Goal: Obtain resource: Obtain resource

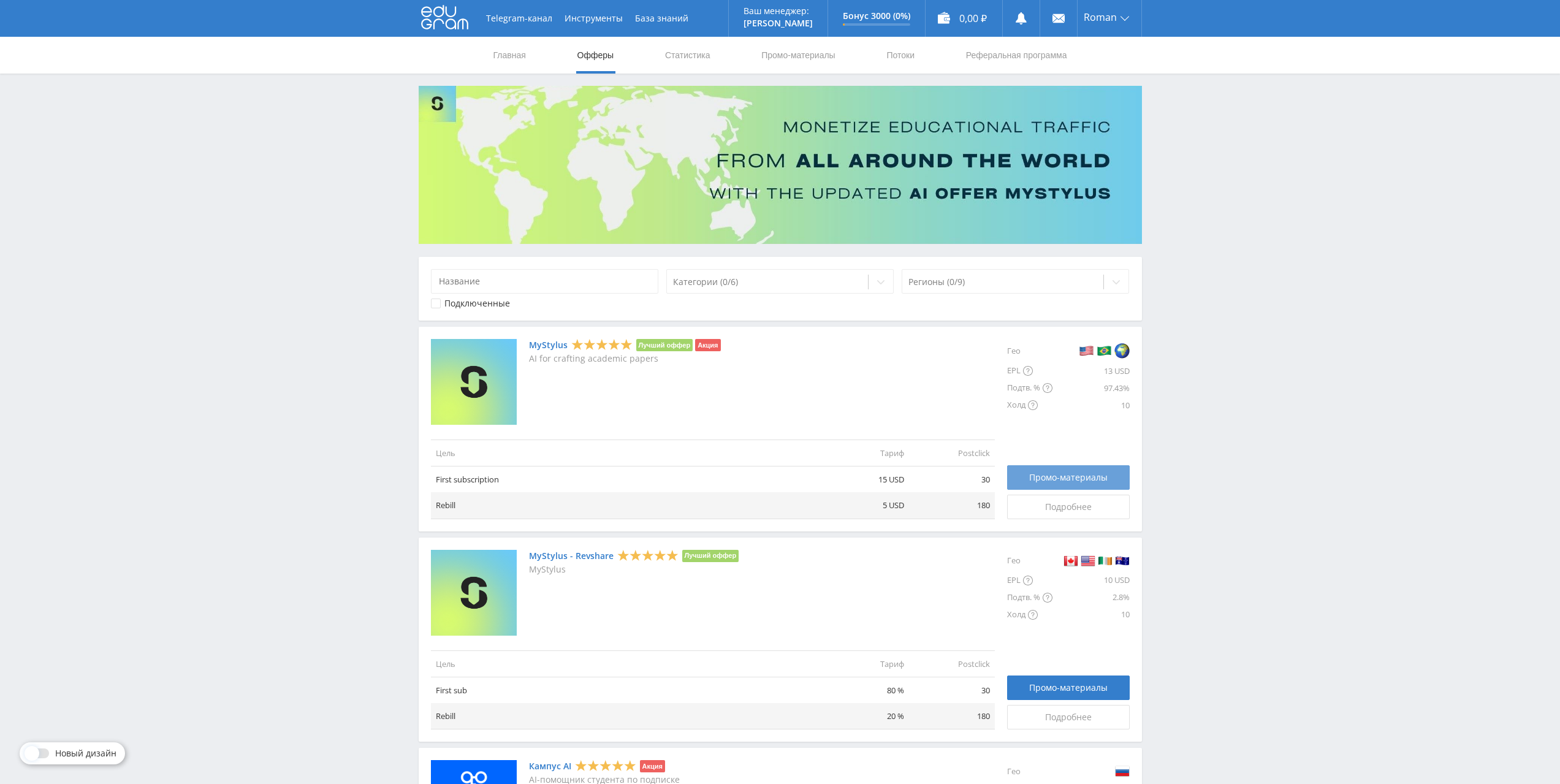
click at [1025, 478] on div "Промо-материалы" at bounding box center [1069, 477] width 92 height 10
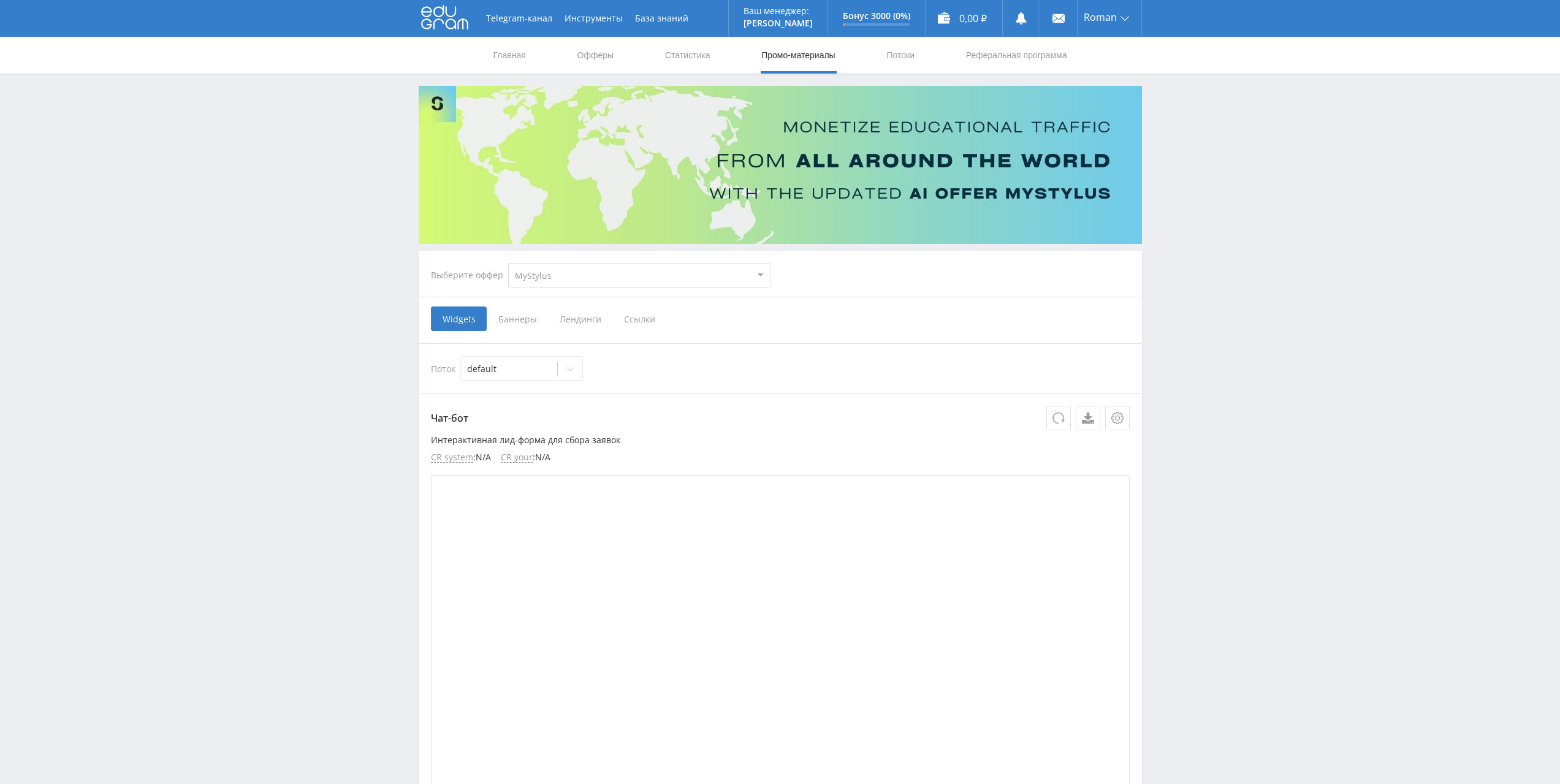
click at [627, 322] on span "Ссылки" at bounding box center [640, 318] width 55 height 24
click at [0, 0] on input "Ссылки" at bounding box center [0, 0] width 0 height 0
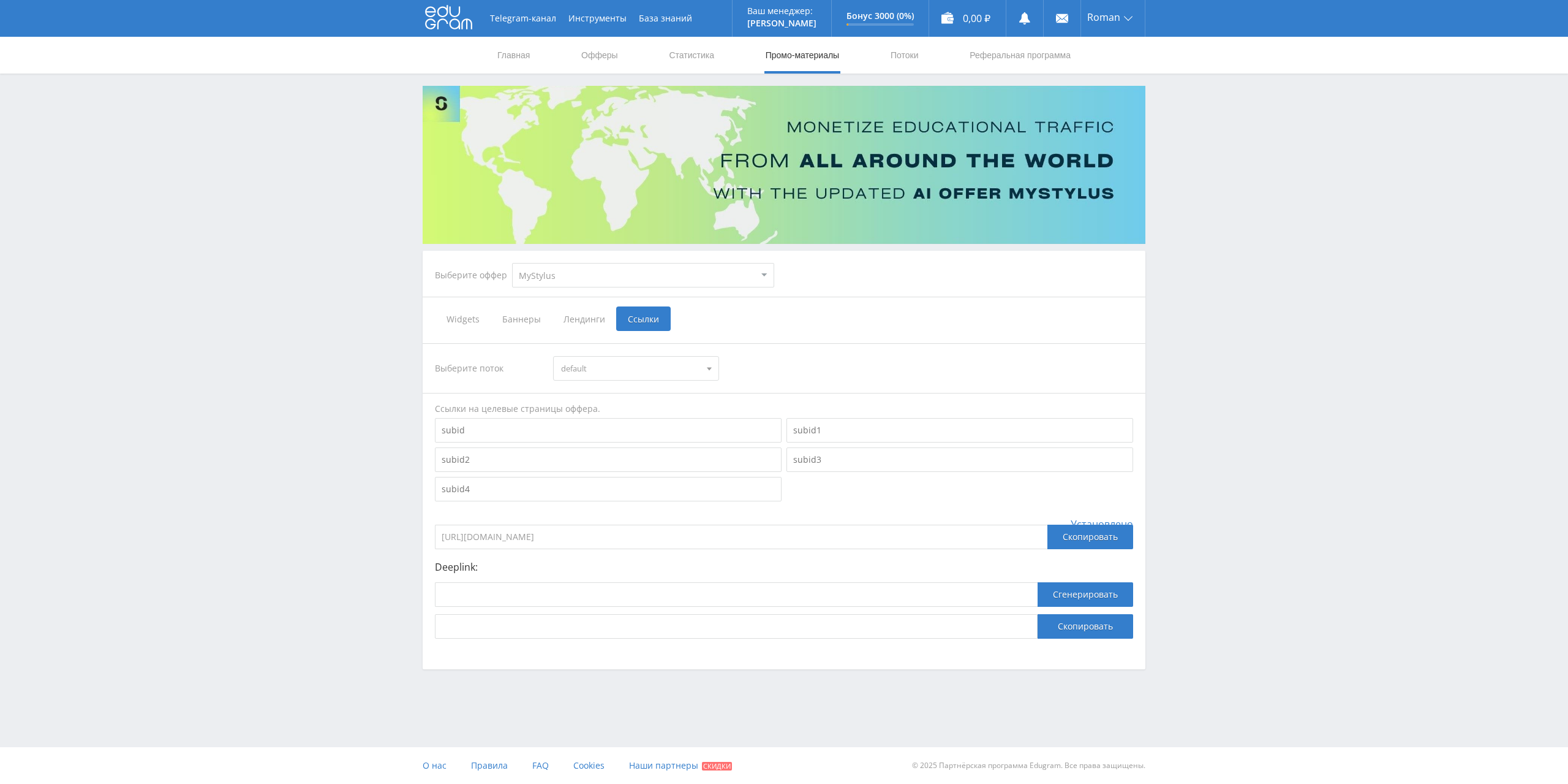
click at [275, 306] on div "Telegram-канал Инструменты База знаний Ваш менеджер: [PERSON_NAME] Online @edug…" at bounding box center [784, 368] width 1568 height 737
click at [298, 483] on div "Telegram-канал Инструменты База знаний Ваш менеджер: [PERSON_NAME] Online @edug…" at bounding box center [784, 368] width 1568 height 737
click at [637, 314] on span "Ссылки" at bounding box center [643, 318] width 55 height 24
click at [0, 0] on input "Ссылки" at bounding box center [0, 0] width 0 height 0
click at [1081, 545] on div "Скопировать" at bounding box center [1090, 537] width 86 height 24
